Goal: Task Accomplishment & Management: Manage account settings

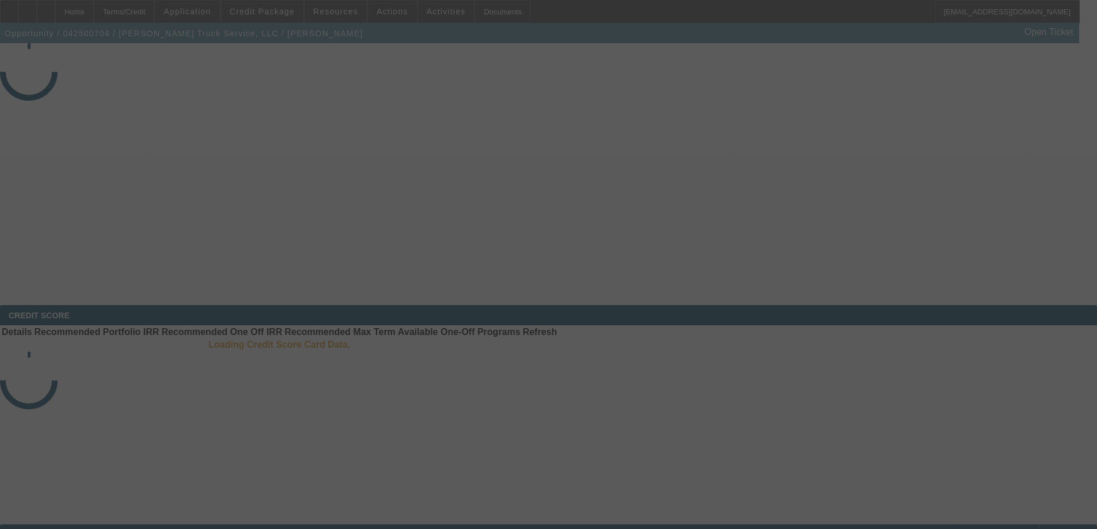
select select "4"
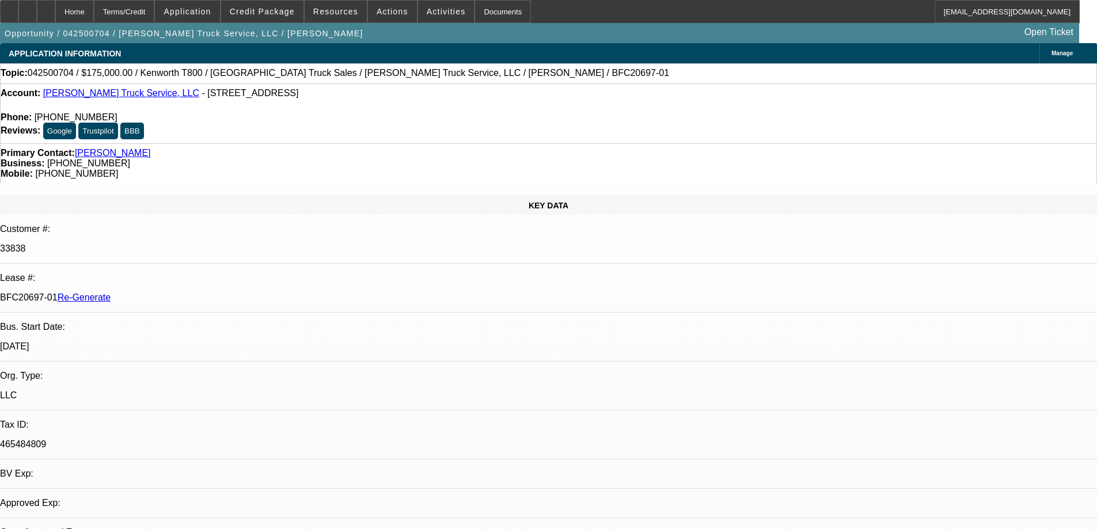
select select "0"
select select "2"
select select "0"
select select "6"
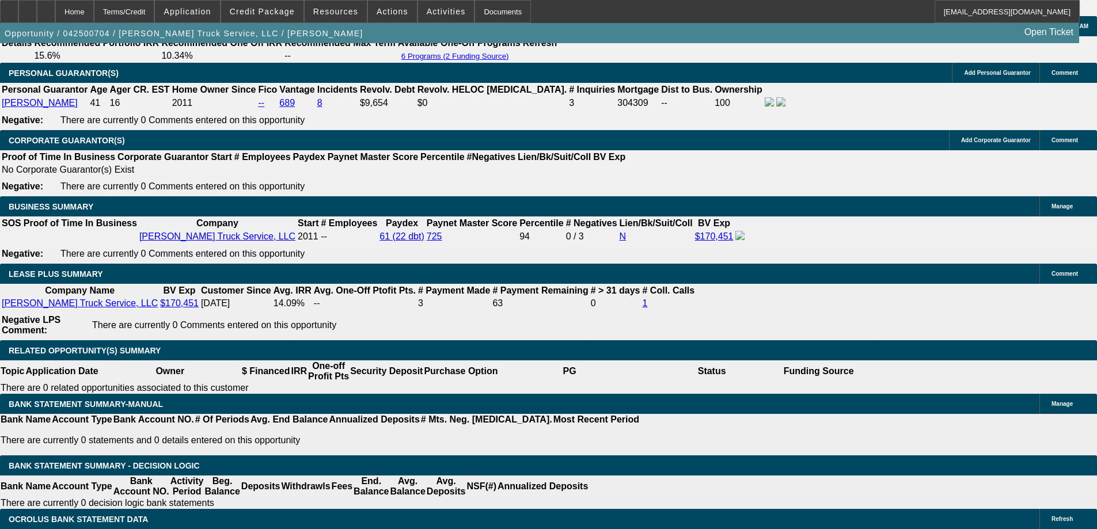
scroll to position [1843, 0]
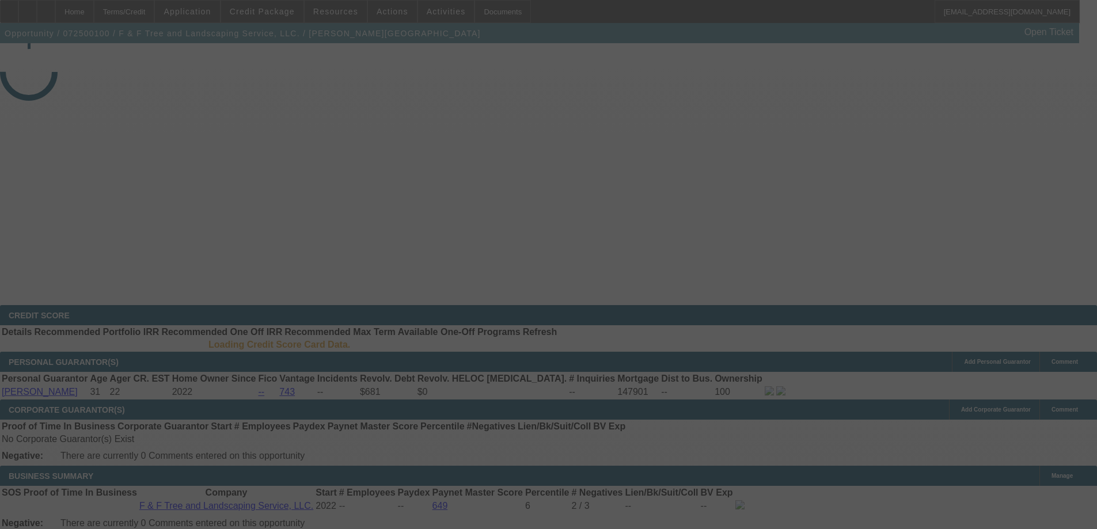
select select "3"
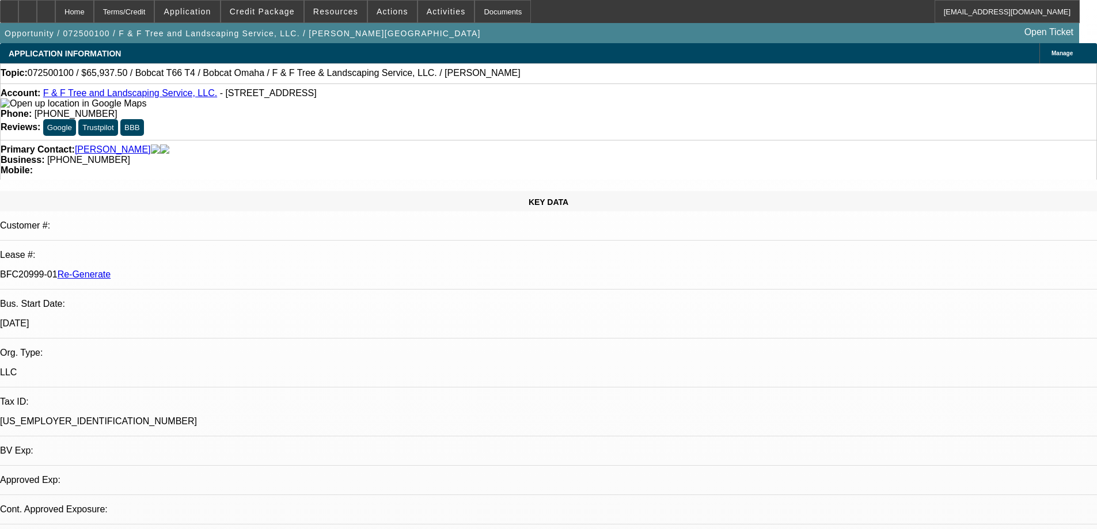
select select "0"
select select "3"
select select "0"
select select "6"
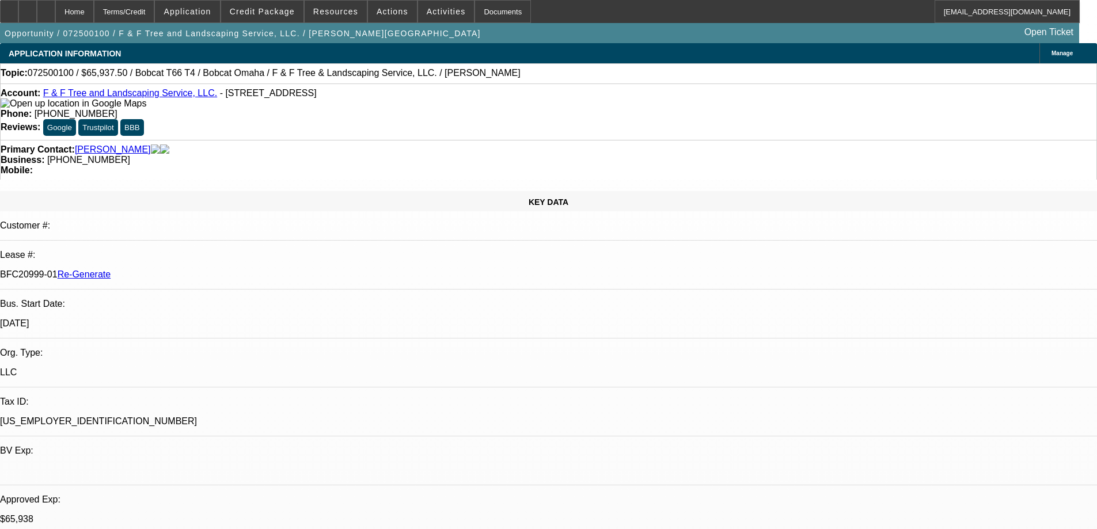
click at [251, 12] on span "Credit Package" at bounding box center [262, 11] width 65 height 9
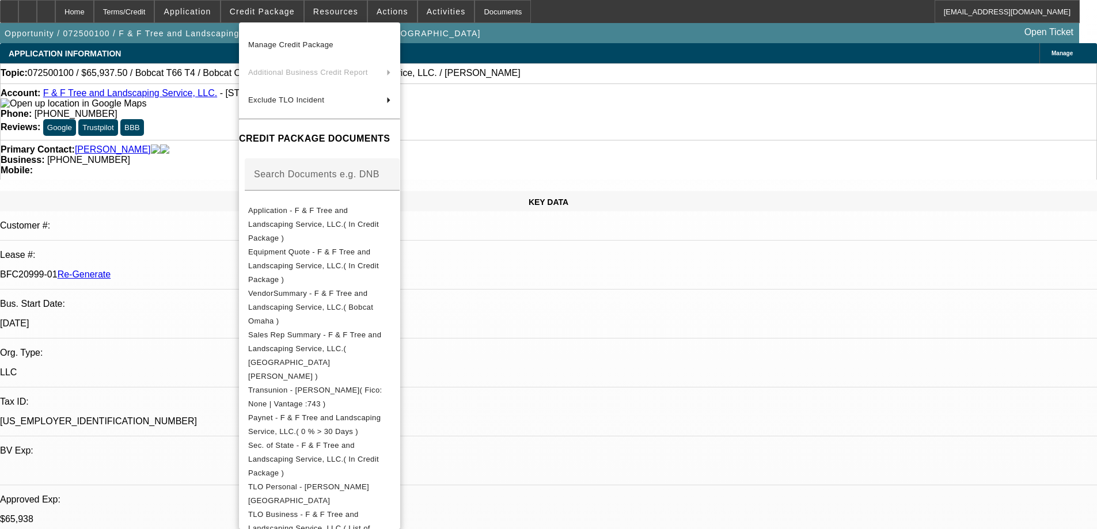
scroll to position [44, 0]
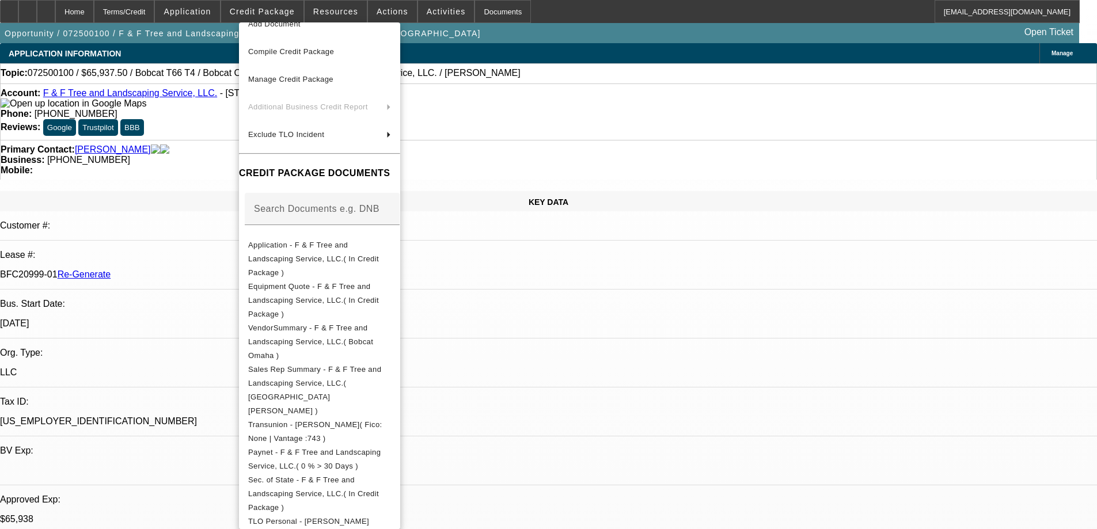
click at [622, 35] on div at bounding box center [548, 264] width 1097 height 529
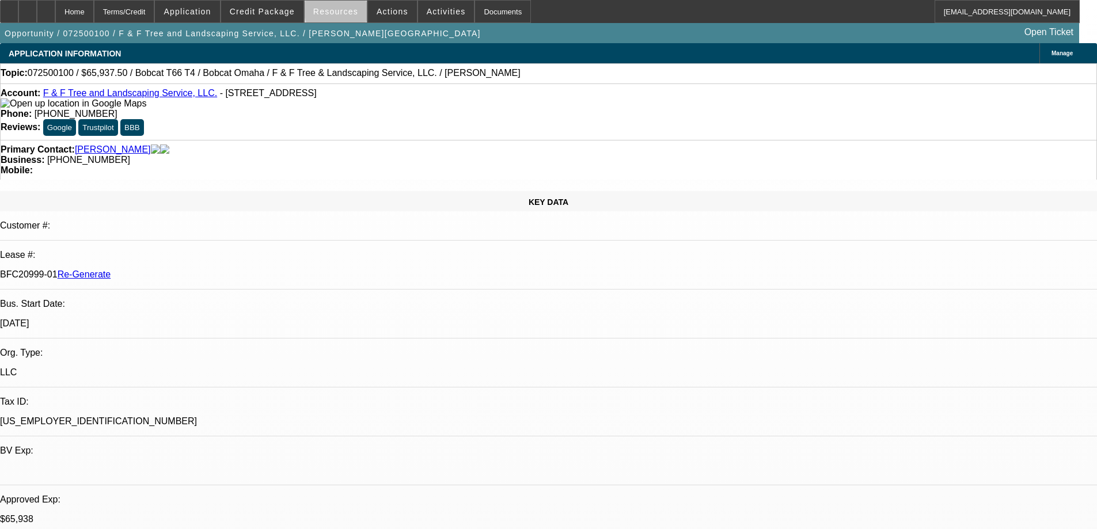
click at [344, 11] on span "Resources" at bounding box center [335, 11] width 45 height 9
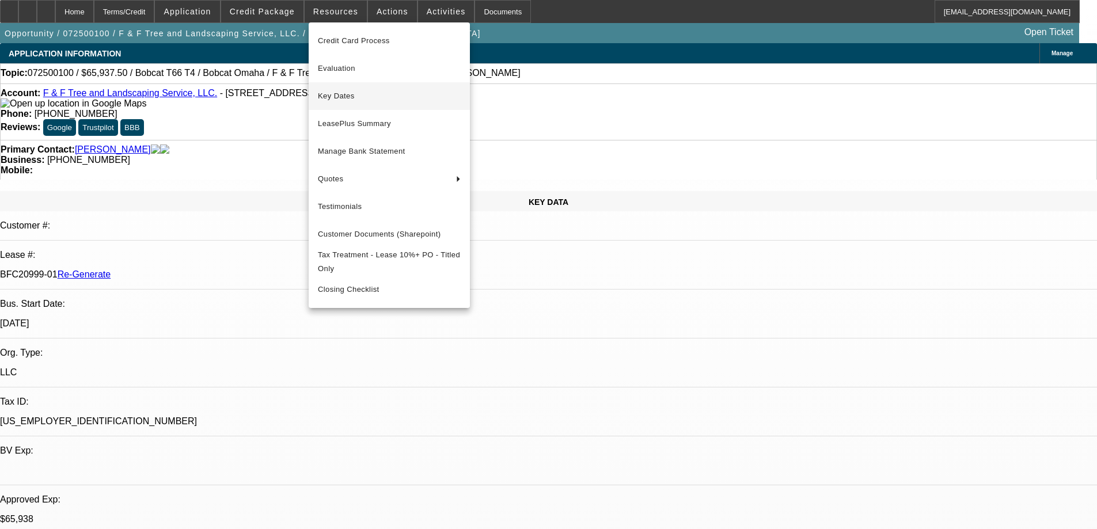
click at [335, 98] on span "Key Dates" at bounding box center [389, 96] width 143 height 14
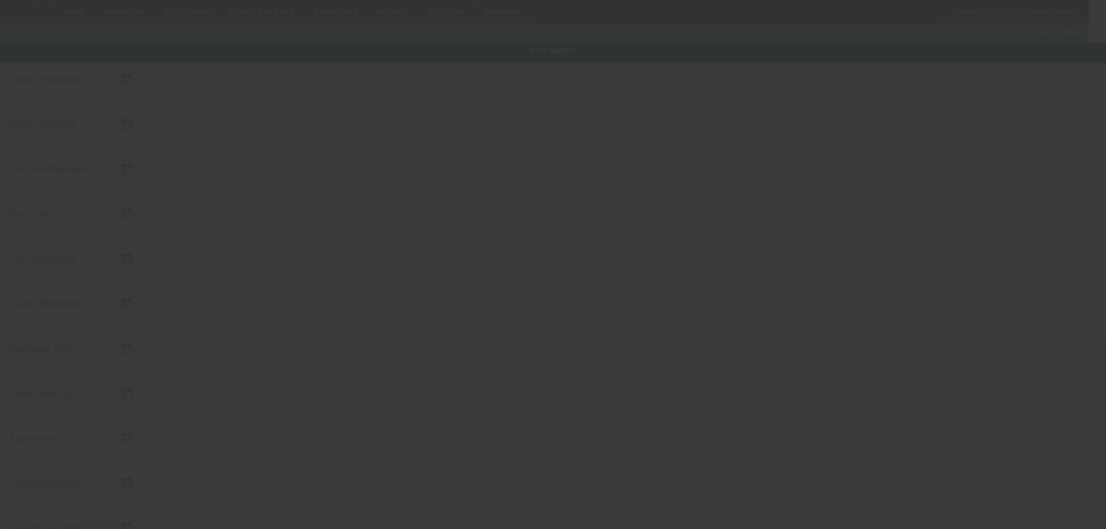
type input "[DATE]"
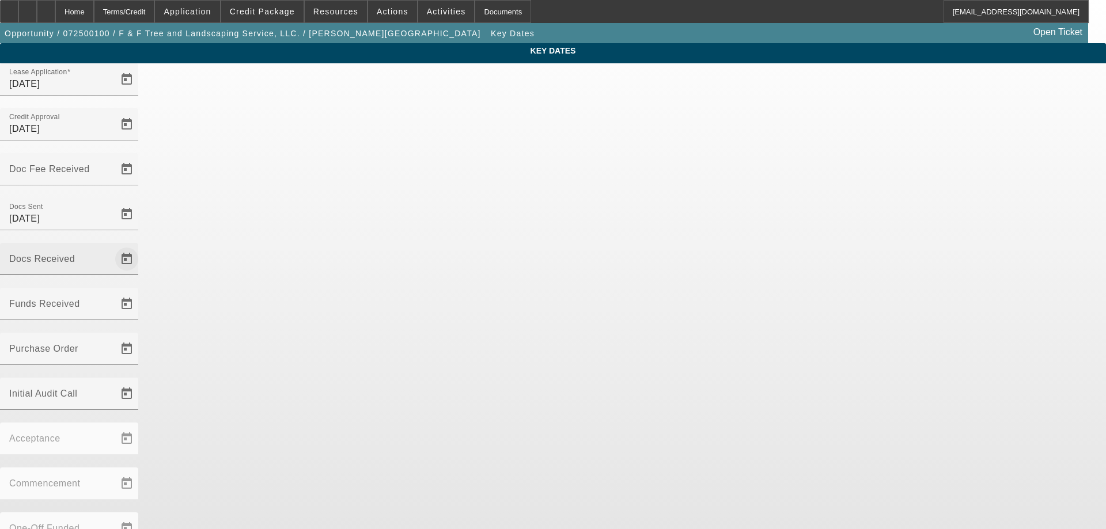
click at [141, 245] on span "Open calendar" at bounding box center [127, 259] width 28 height 28
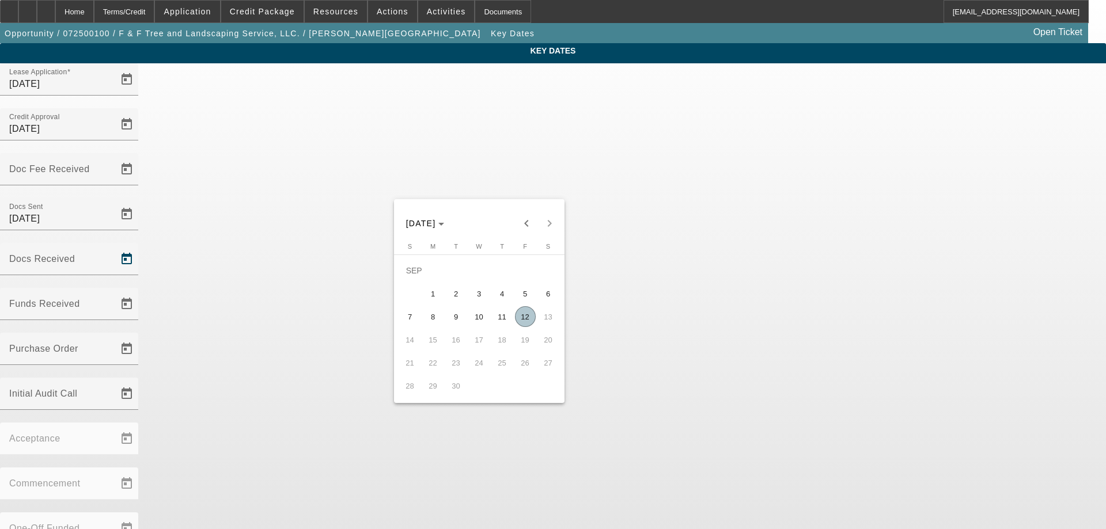
click at [520, 320] on span "12" at bounding box center [525, 316] width 21 height 21
type input "[DATE]"
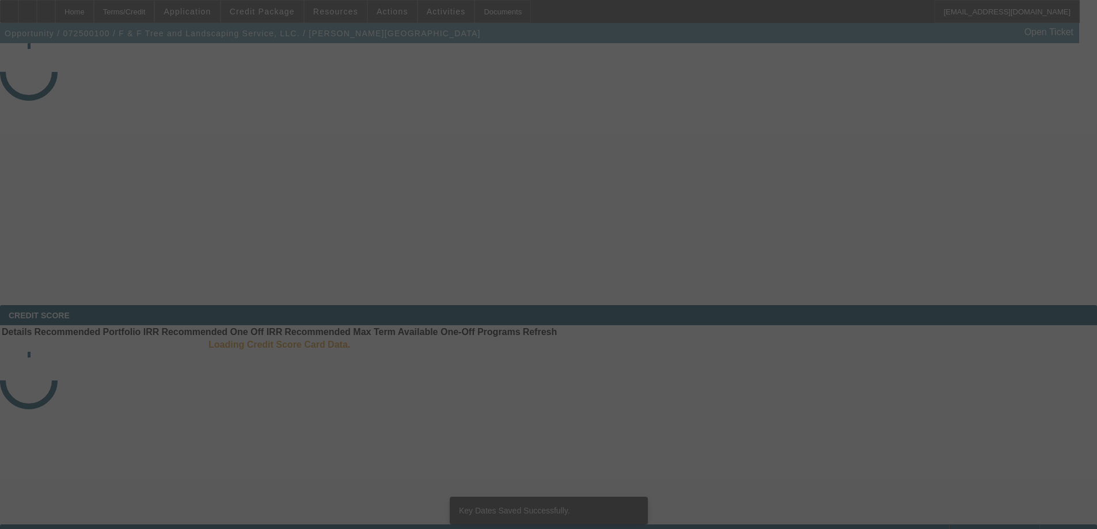
select select "3"
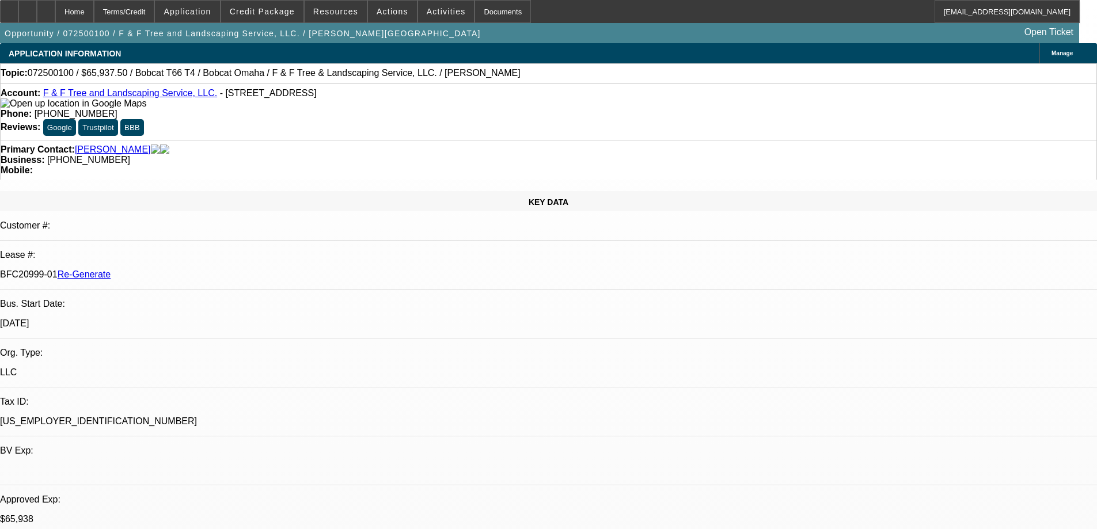
click at [425, 18] on span at bounding box center [446, 12] width 56 height 28
select select "0"
select select "3"
select select "0"
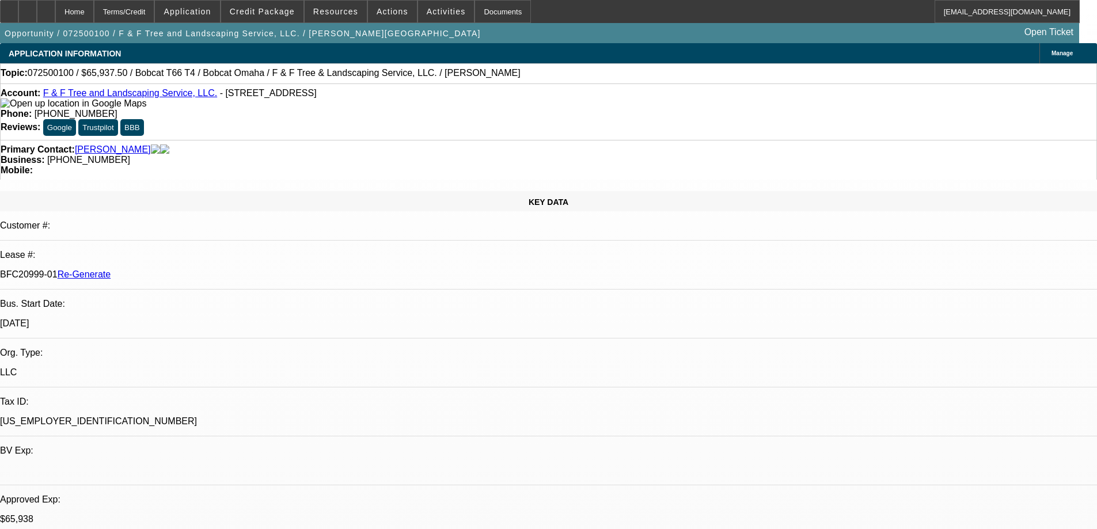
select select "6"
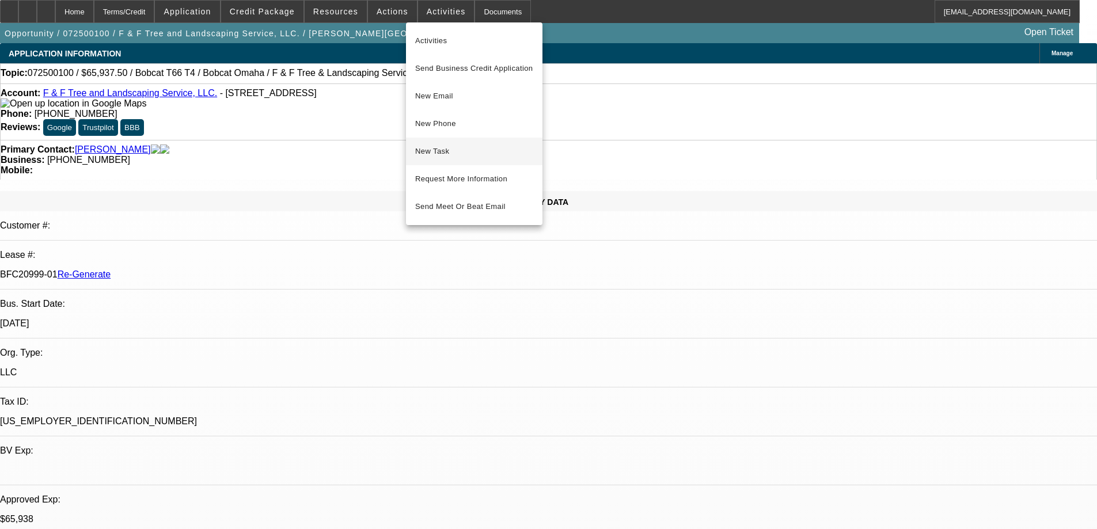
click at [424, 151] on span "New Task" at bounding box center [474, 152] width 118 height 14
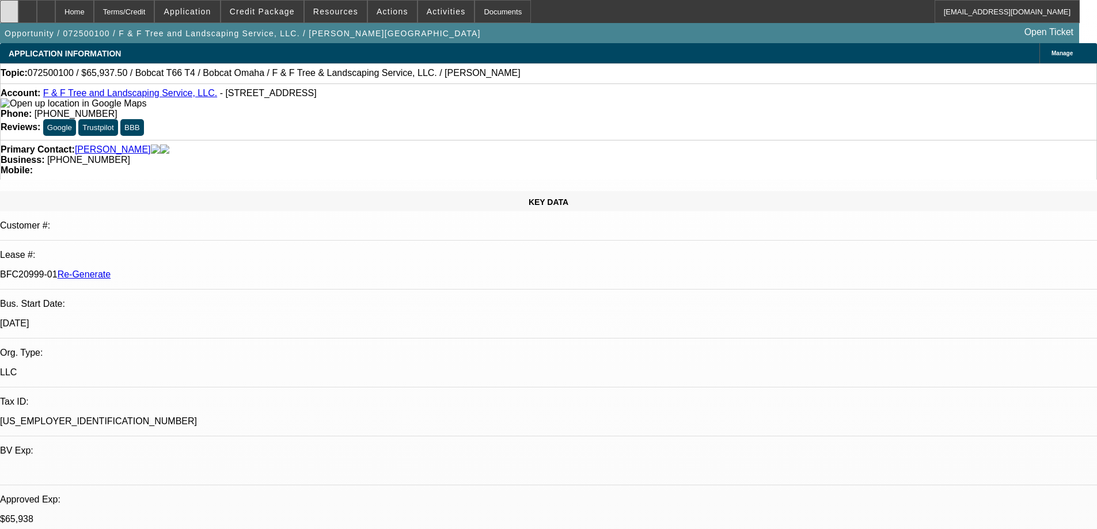
click at [9, 7] on icon at bounding box center [9, 7] width 0 height 0
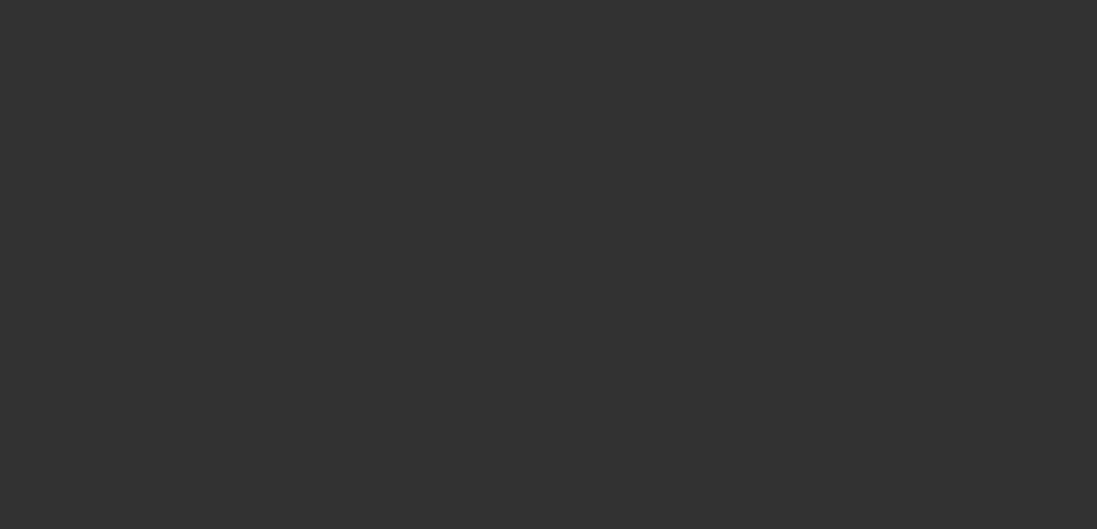
select select "3"
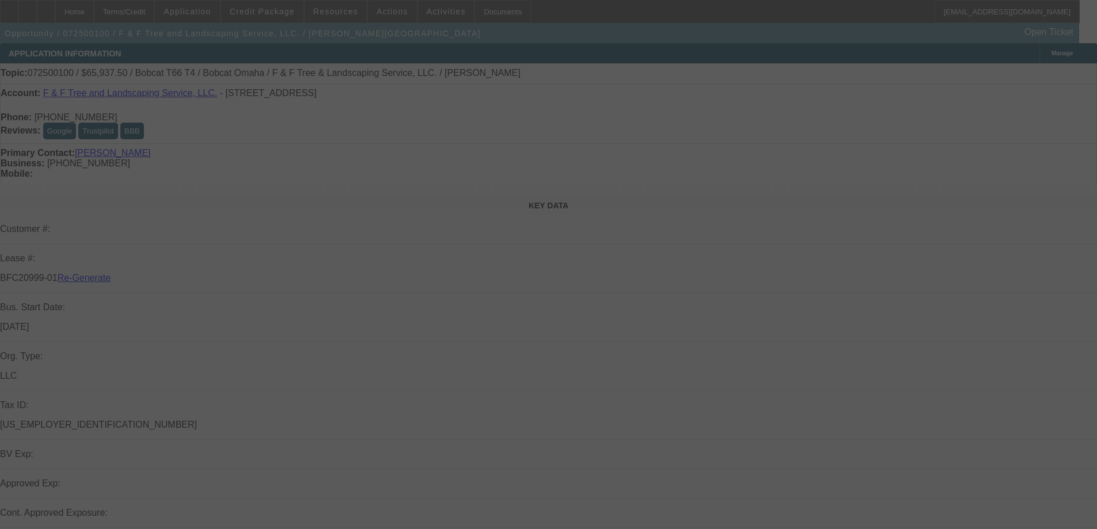
select select "0"
select select "3"
select select "0"
select select "6"
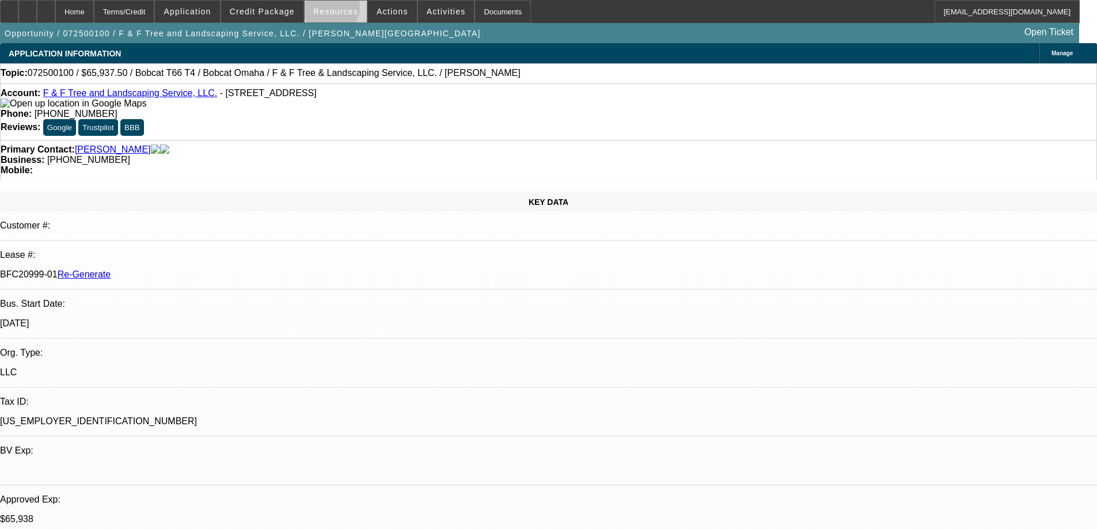
click at [336, 10] on span "Resources" at bounding box center [335, 11] width 45 height 9
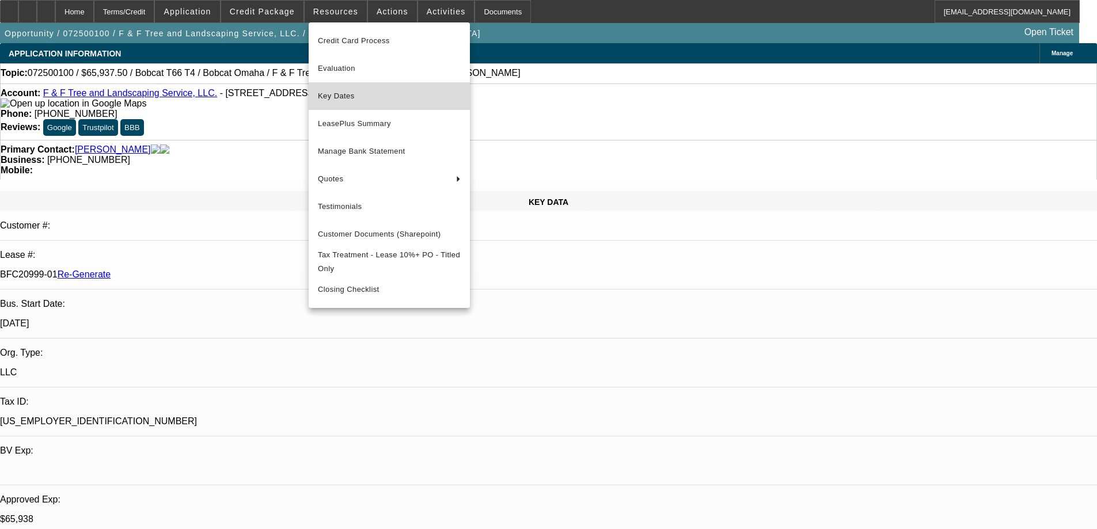
click at [331, 97] on span "Key Dates" at bounding box center [389, 96] width 143 height 14
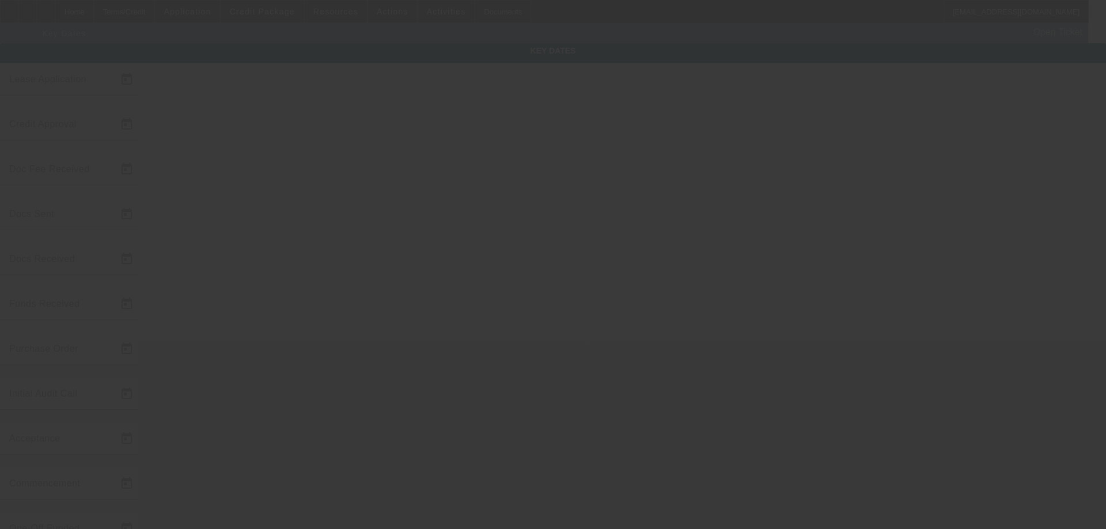
type input "7/4/2025"
type input "9/11/2025"
type input "9/12/2025"
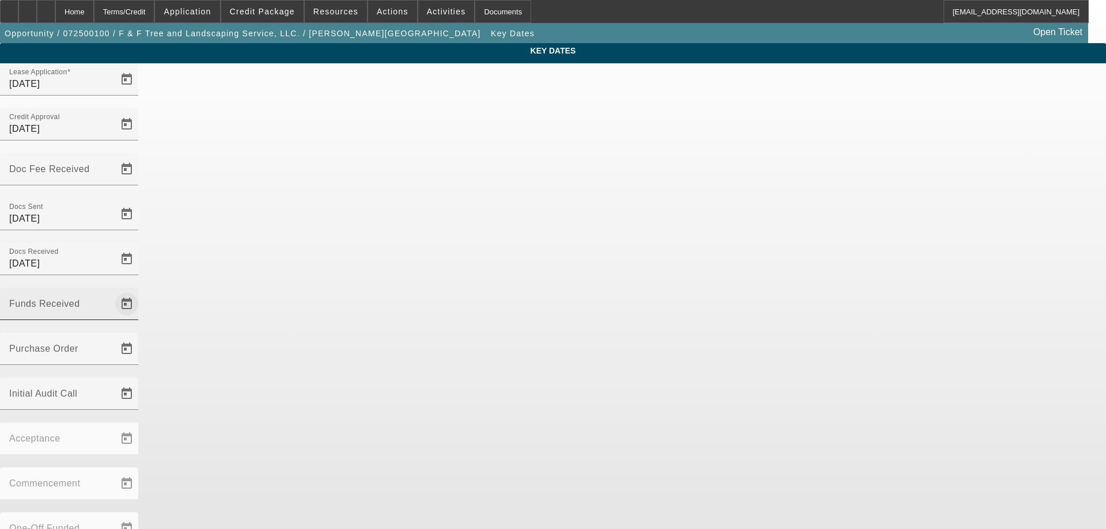
click at [141, 290] on span "Open calendar" at bounding box center [127, 304] width 28 height 28
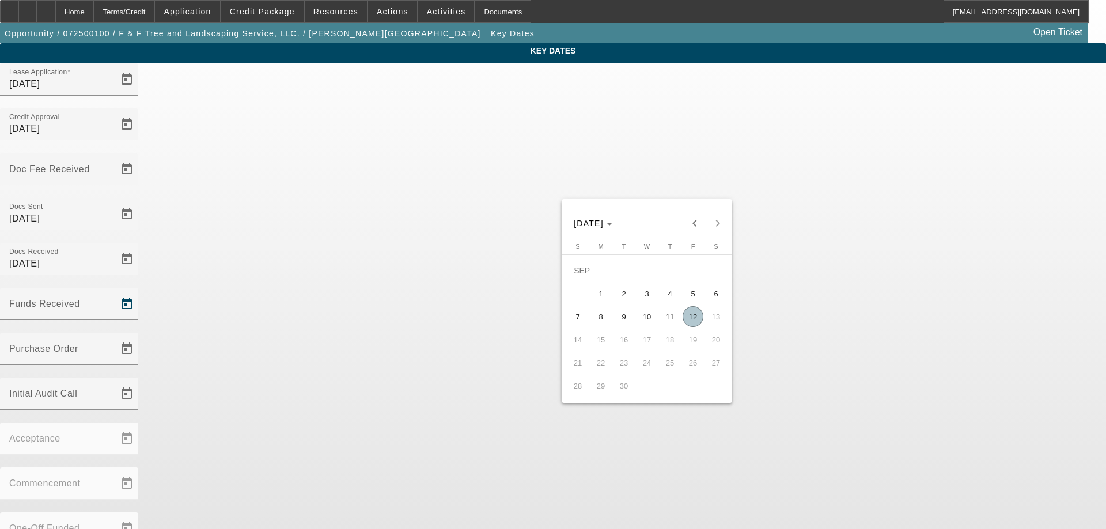
click at [701, 317] on span "12" at bounding box center [693, 316] width 21 height 21
type input "[DATE]"
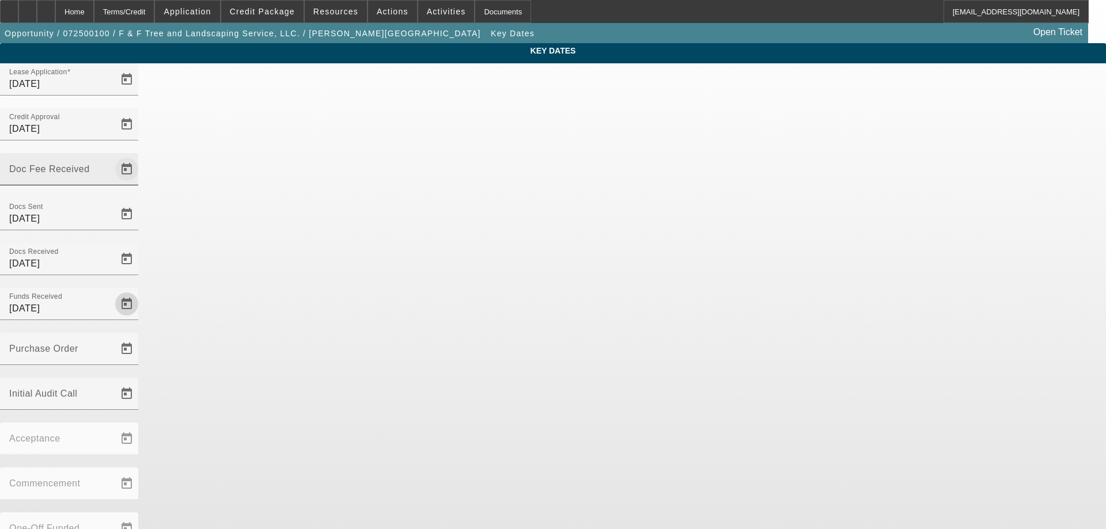
click at [141, 156] on span "Open calendar" at bounding box center [127, 170] width 28 height 28
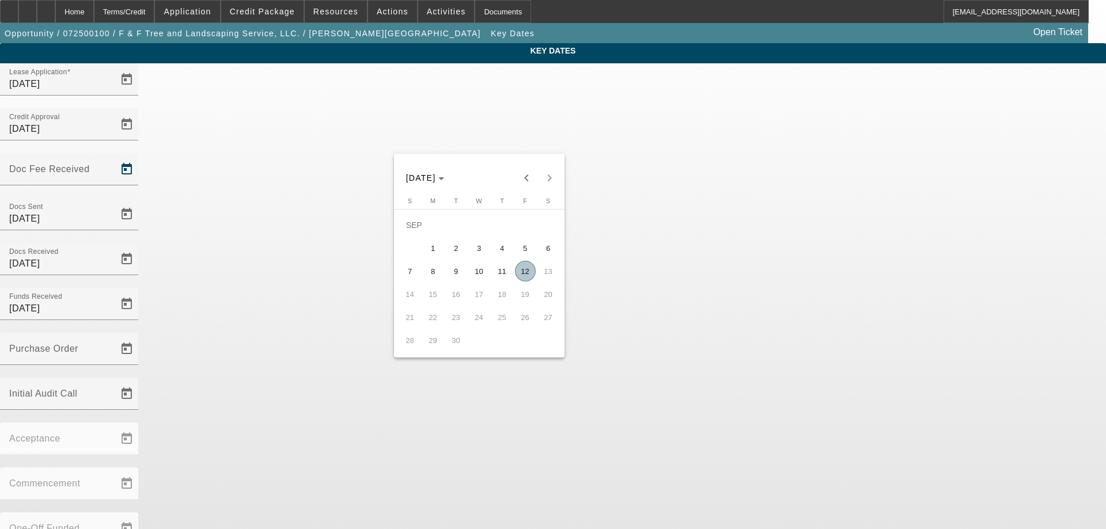
click at [529, 279] on span "12" at bounding box center [525, 271] width 21 height 21
type input "[DATE]"
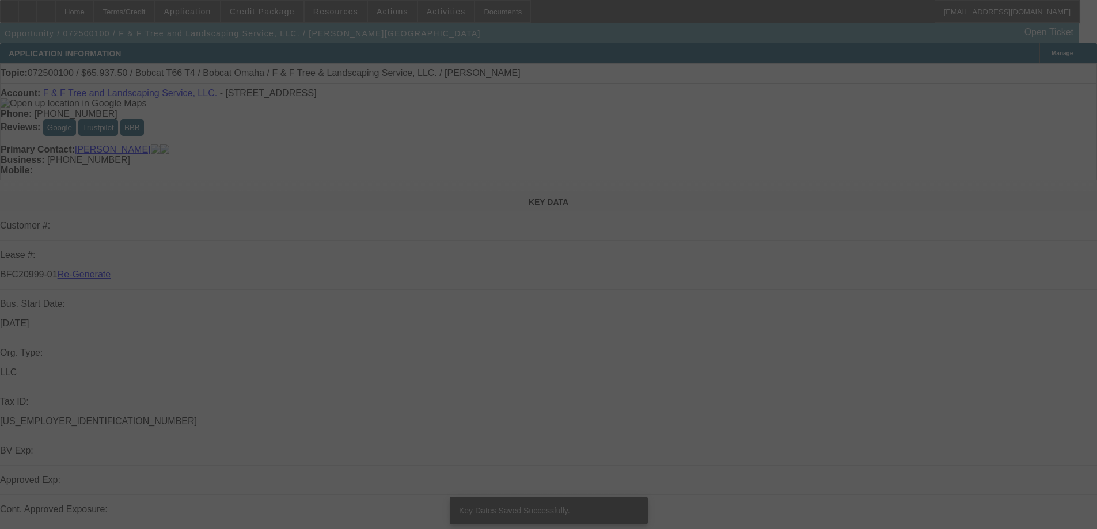
select select "3"
select select "0"
select select "3"
select select "0"
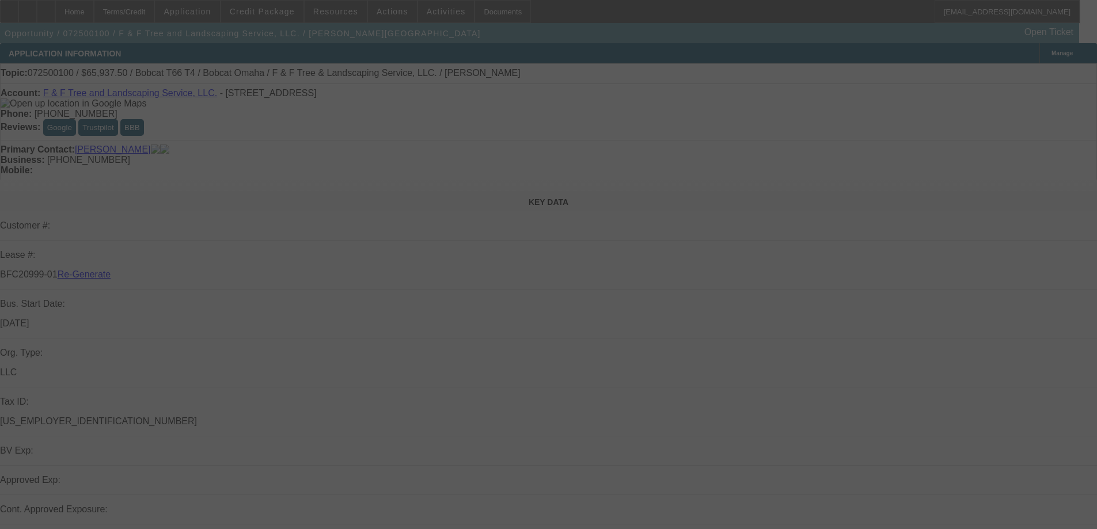
select select "6"
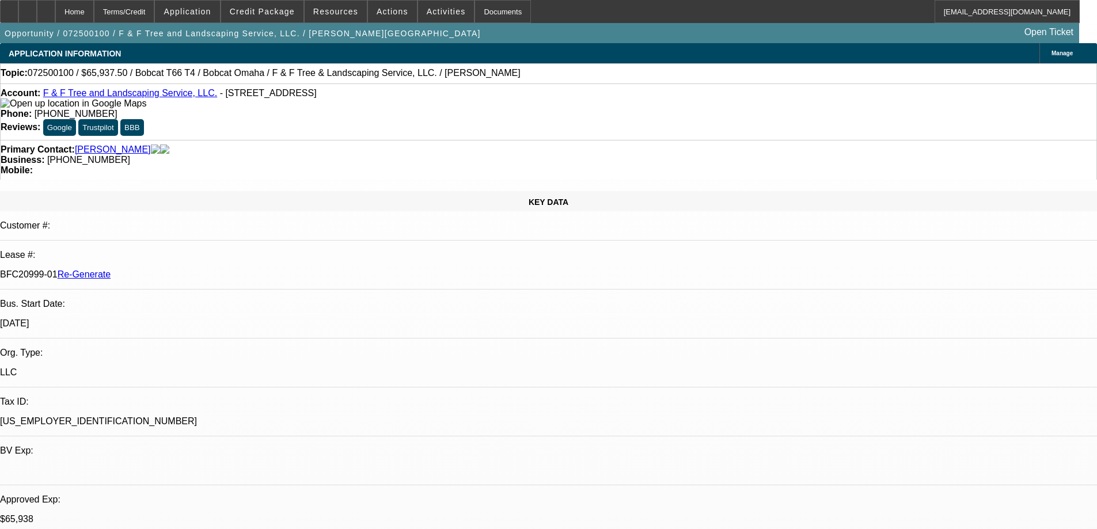
click at [488, 15] on div "Documents" at bounding box center [503, 11] width 56 height 23
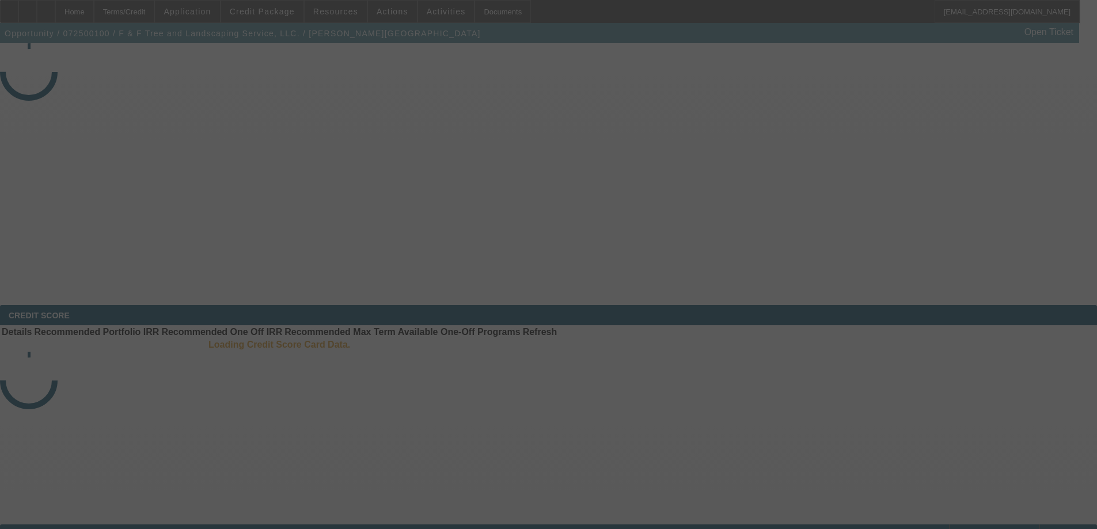
select select "3"
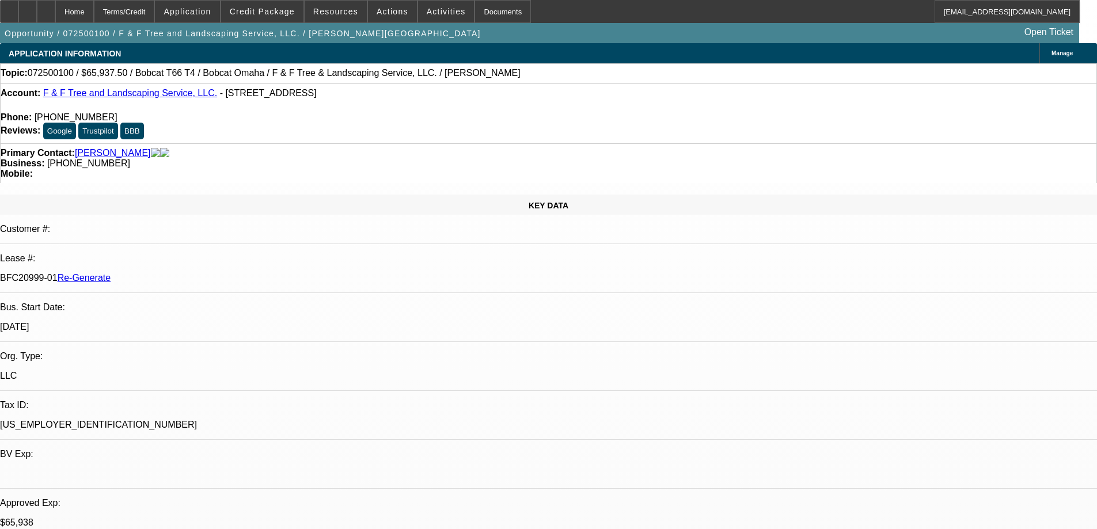
select select "0"
select select "3"
select select "0"
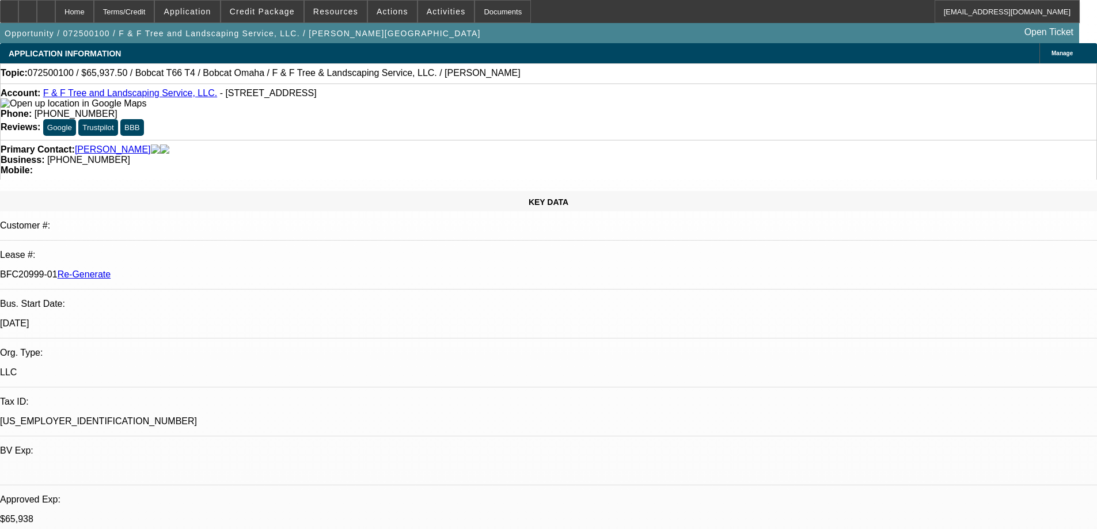
select select "6"
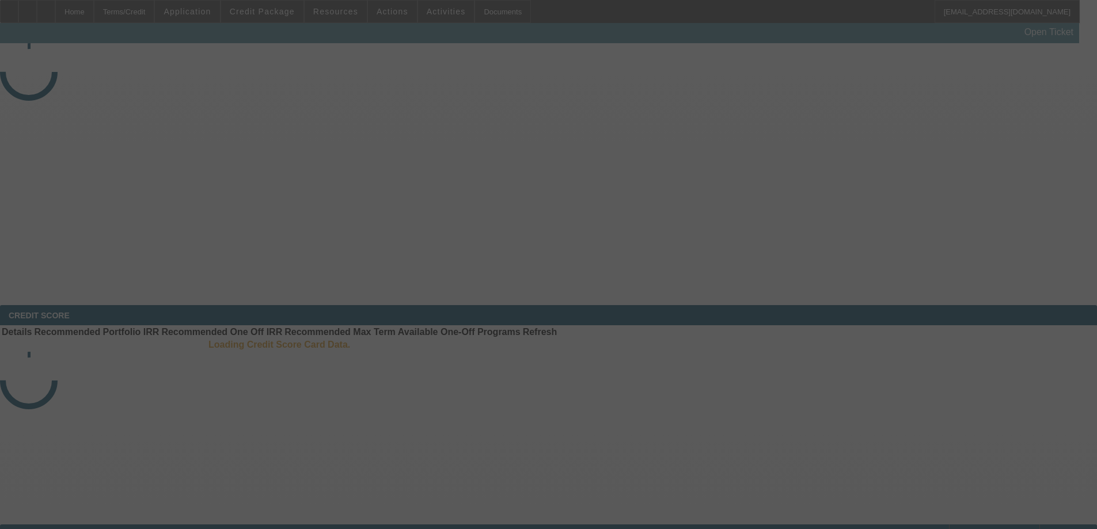
select select "3"
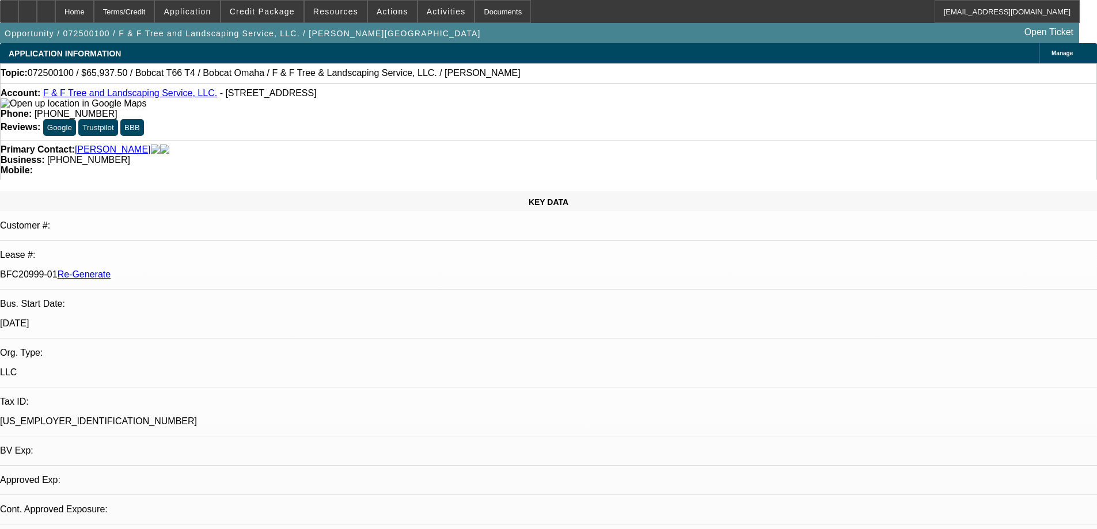
select select "0"
select select "1"
select select "3"
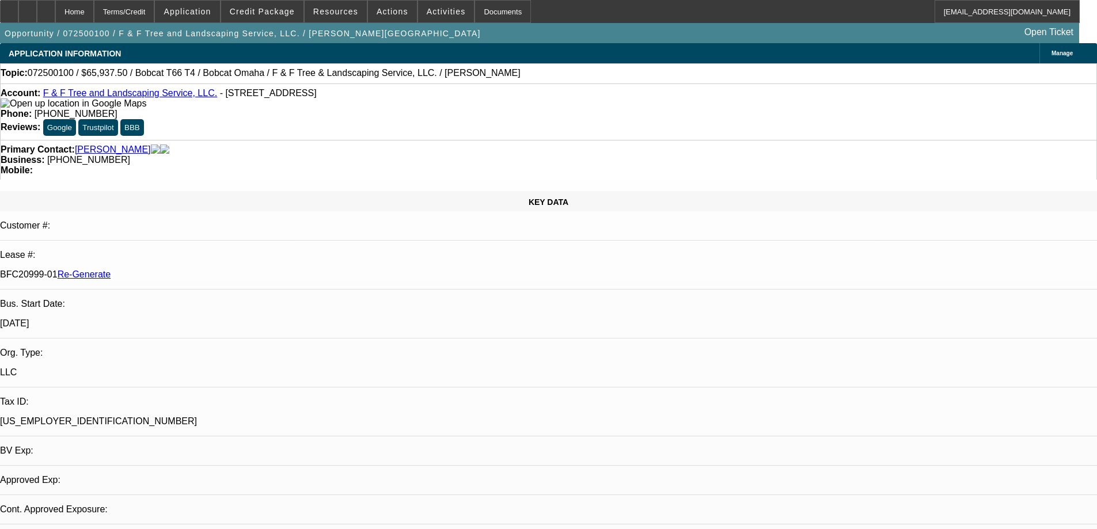
select select "6"
